Goal: Check status: Check status

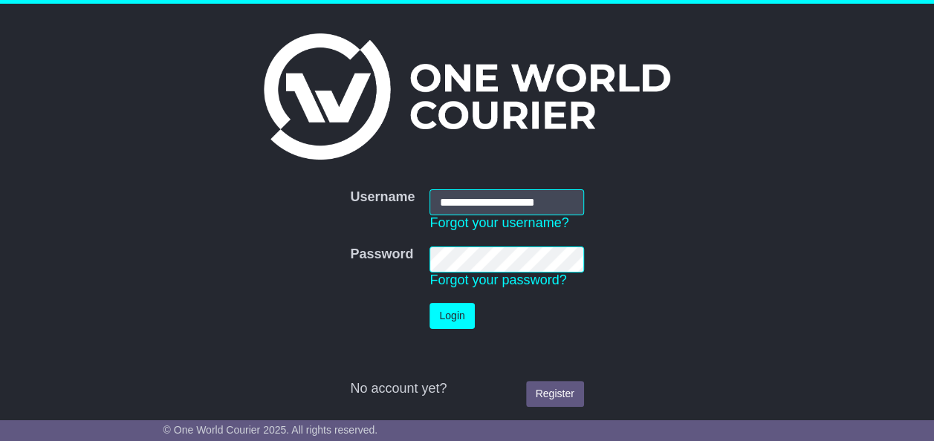
click at [449, 308] on button "Login" at bounding box center [451, 316] width 45 height 26
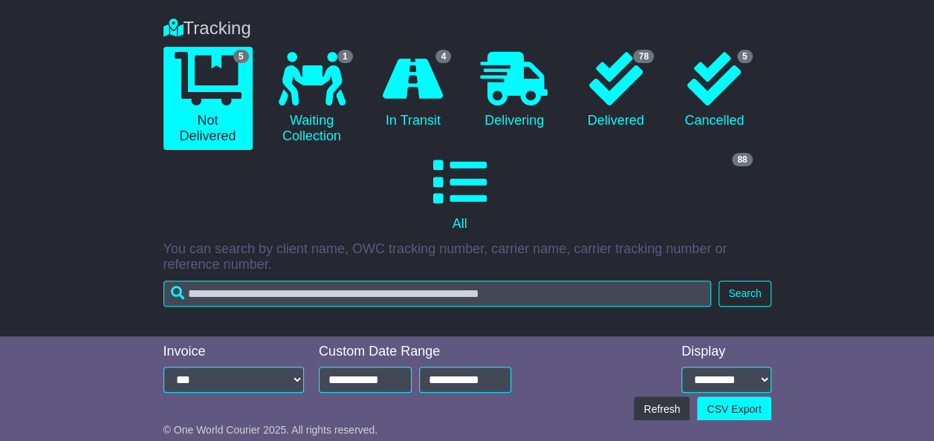
scroll to position [137, 0]
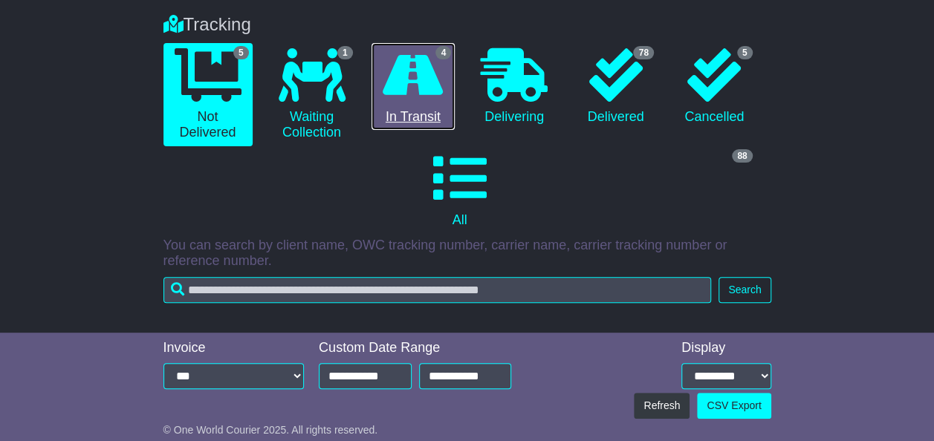
click at [432, 126] on link "4 In Transit" at bounding box center [414, 87] width 84 height 88
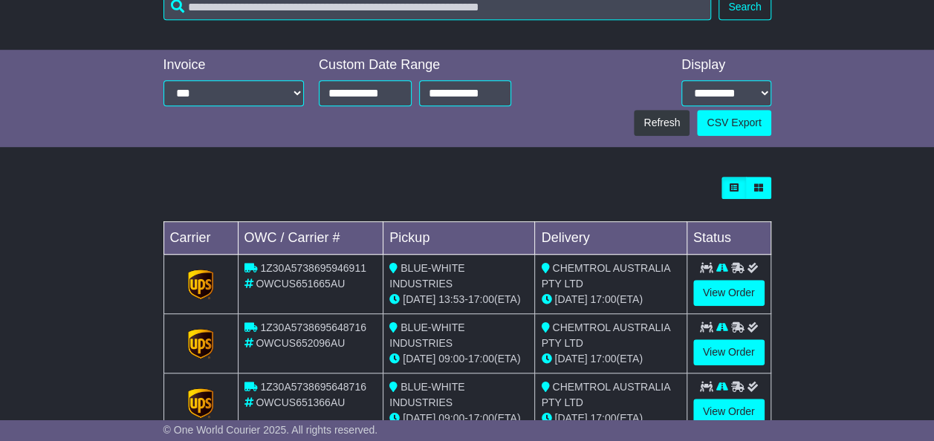
scroll to position [513, 0]
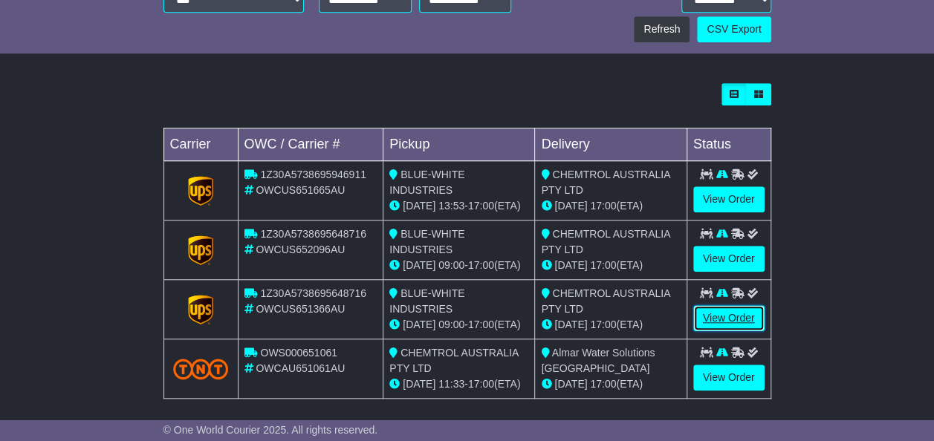
click at [725, 315] on link "View Order" at bounding box center [728, 318] width 71 height 26
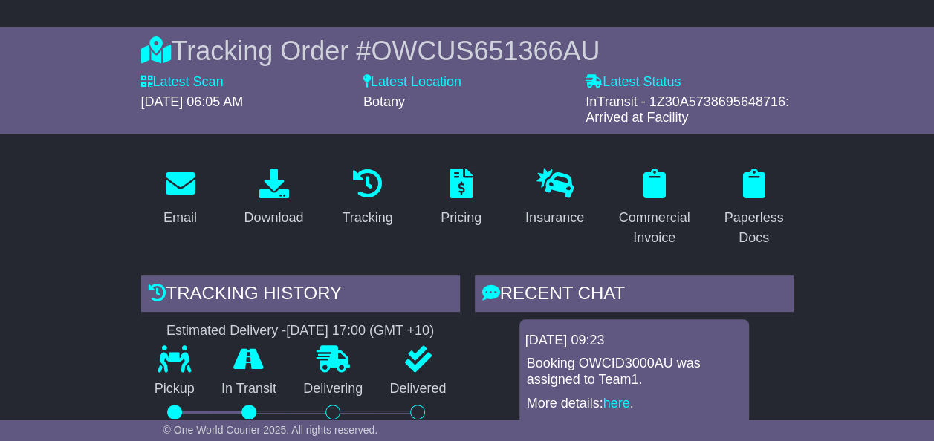
scroll to position [130, 0]
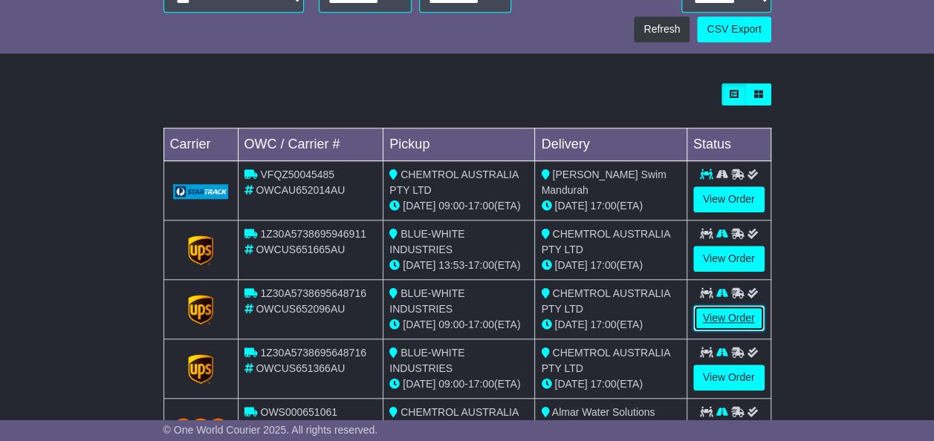
click at [711, 314] on link "View Order" at bounding box center [728, 318] width 71 height 26
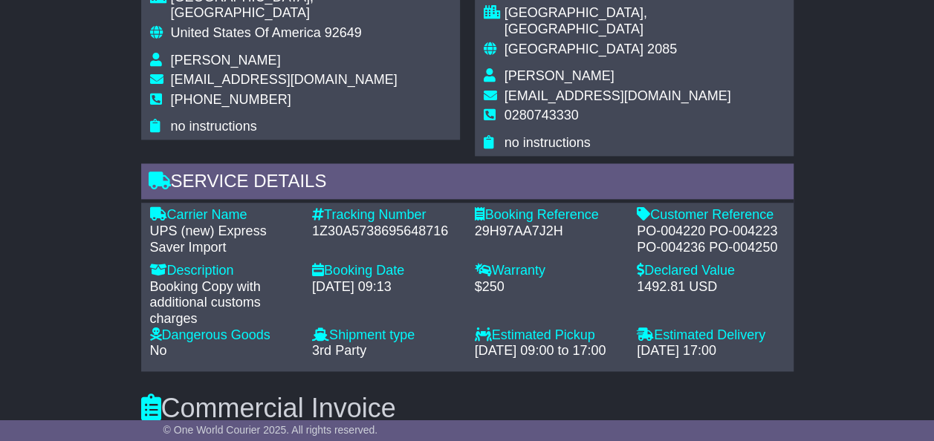
scroll to position [917, 0]
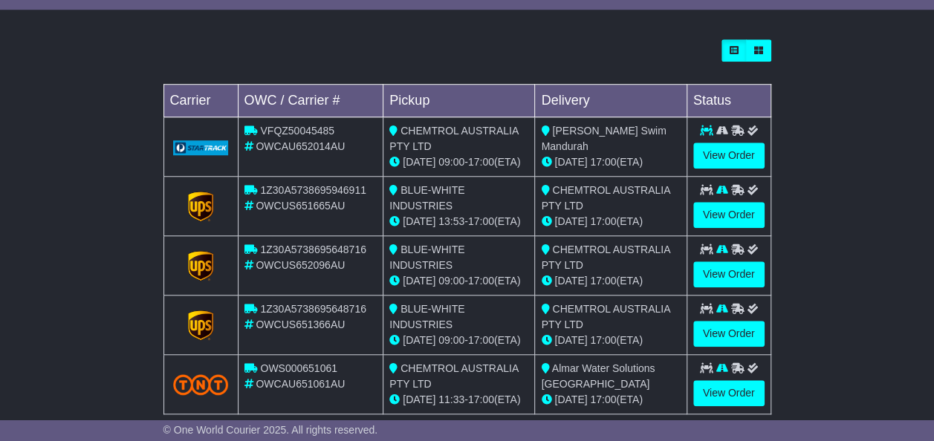
scroll to position [565, 0]
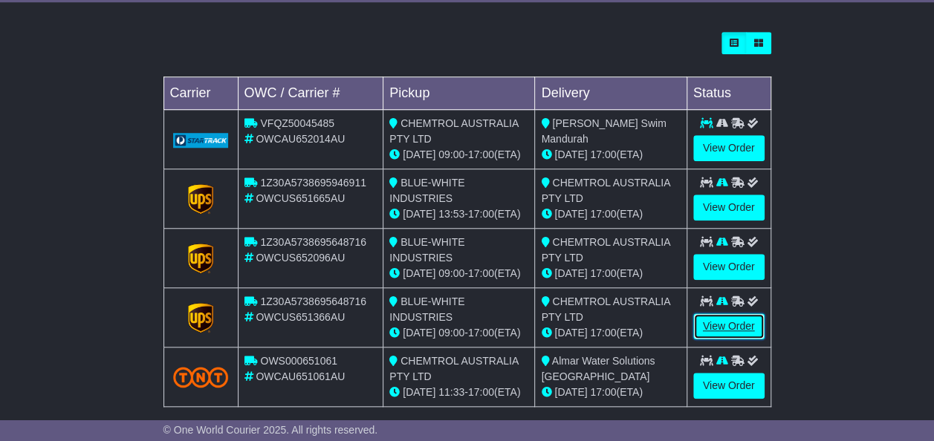
click at [712, 323] on link "View Order" at bounding box center [728, 327] width 71 height 26
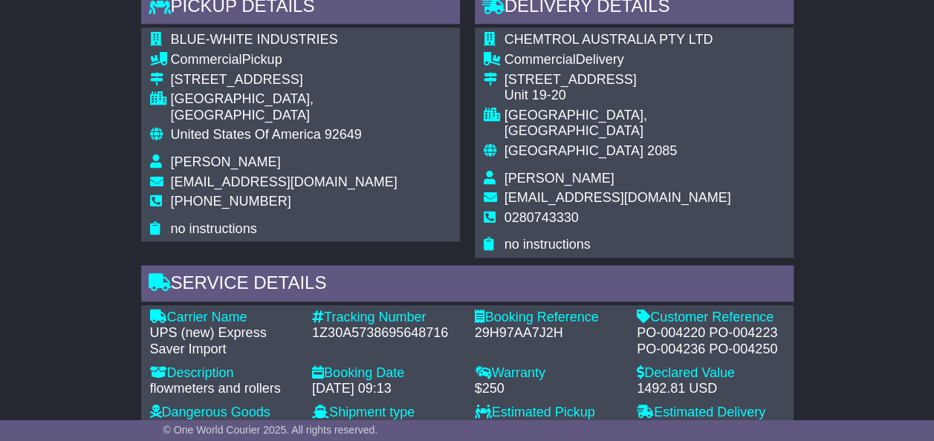
scroll to position [896, 0]
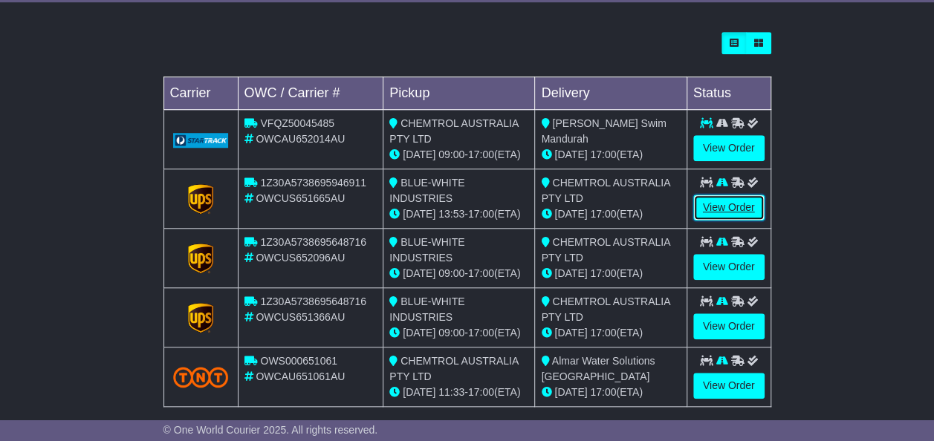
click at [739, 209] on link "View Order" at bounding box center [728, 208] width 71 height 26
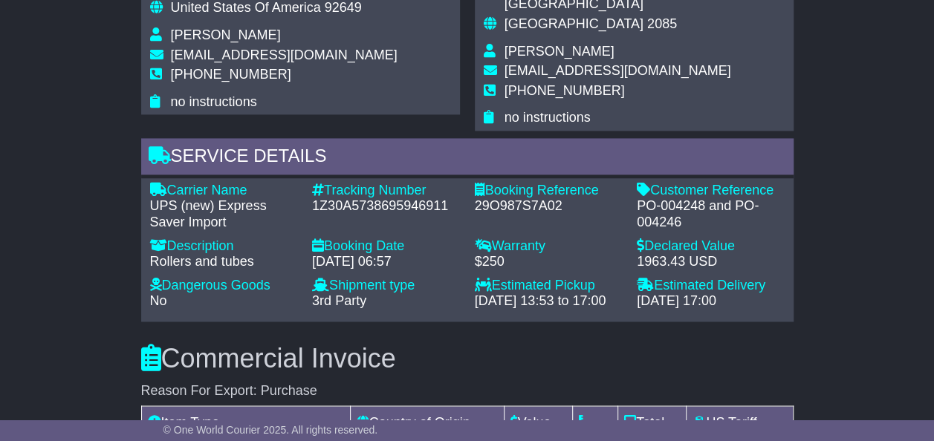
scroll to position [1024, 0]
